Goal: Task Accomplishment & Management: Manage account settings

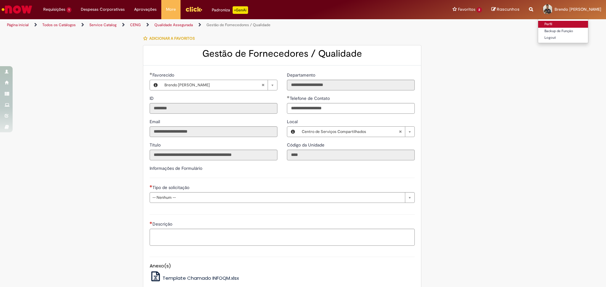
click at [551, 24] on link "Perfil" at bounding box center [563, 24] width 50 height 7
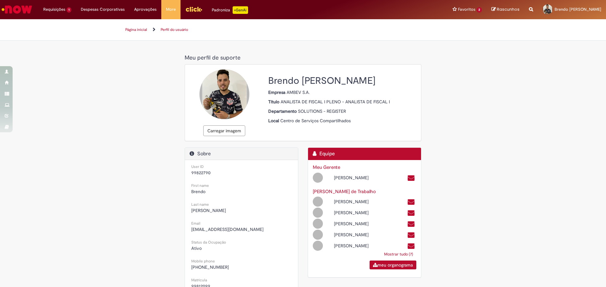
select select "**********"
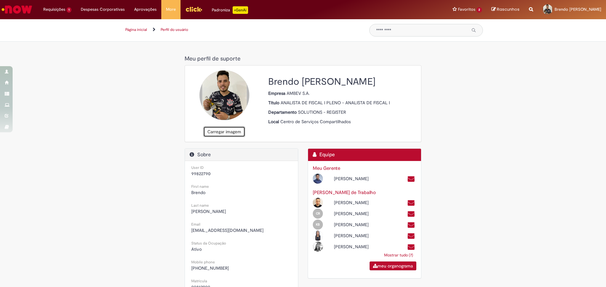
click at [220, 130] on button "Carregar imagem" at bounding box center [224, 132] width 42 height 11
click at [206, 135] on button "Carregar imagem" at bounding box center [224, 132] width 42 height 11
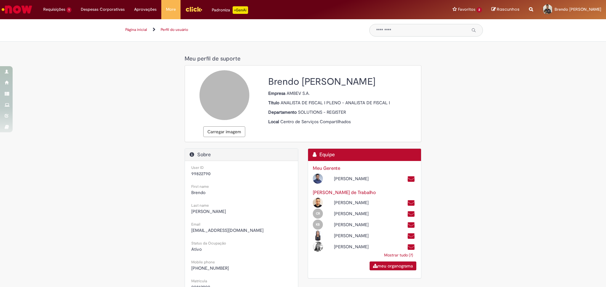
click at [233, 89] on div at bounding box center [224, 95] width 50 height 50
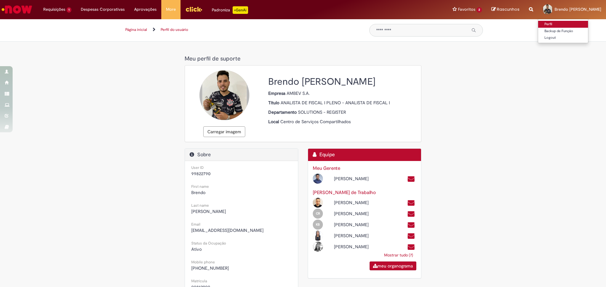
click at [552, 22] on link "Perfil" at bounding box center [563, 24] width 50 height 7
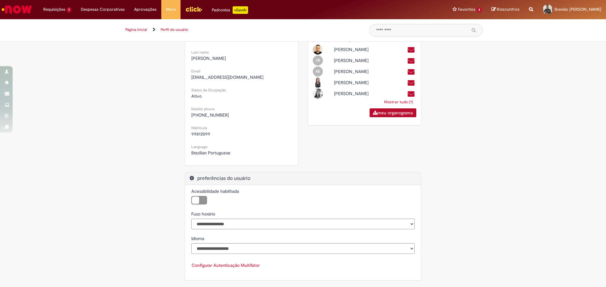
scroll to position [59, 0]
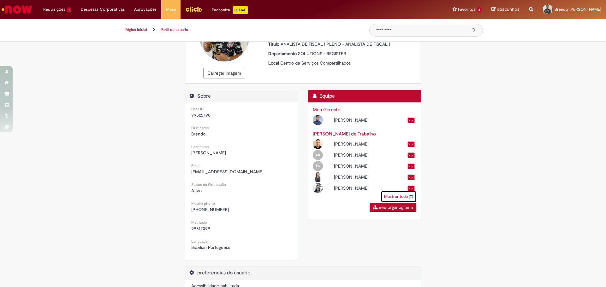
click at [383, 203] on link "Mostrar tudo (7)" at bounding box center [398, 196] width 35 height 11
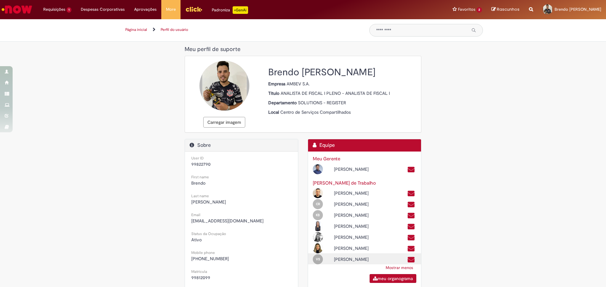
scroll to position [0, 0]
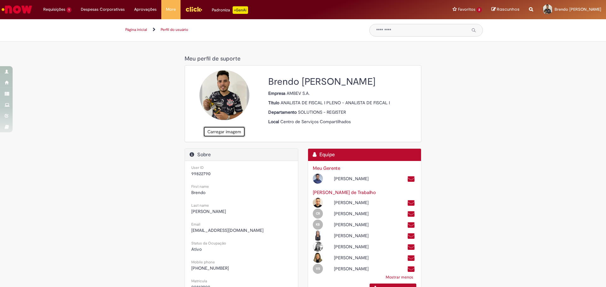
click at [213, 135] on button "Carregar imagem" at bounding box center [224, 132] width 42 height 11
